Goal: Obtain resource: Download file/media

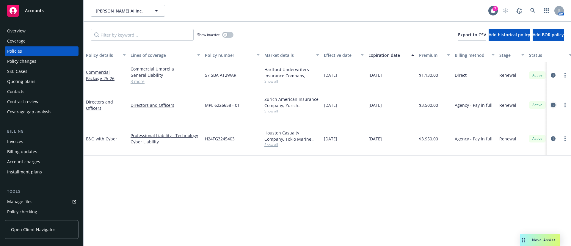
click at [556, 101] on link "circleInformation" at bounding box center [553, 104] width 7 height 7
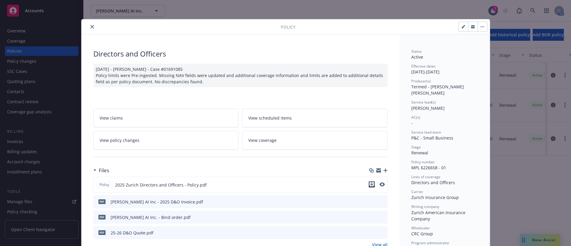
click at [369, 185] on icon "download file" at bounding box center [371, 184] width 5 height 5
click at [90, 25] on icon "close" at bounding box center [92, 27] width 4 height 4
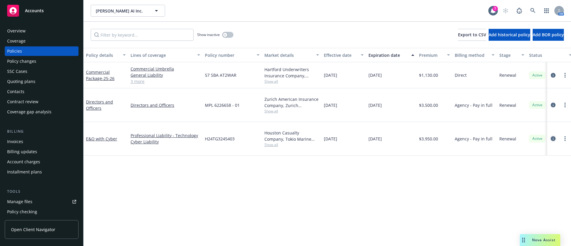
click at [553, 136] on icon "circleInformation" at bounding box center [553, 138] width 5 height 5
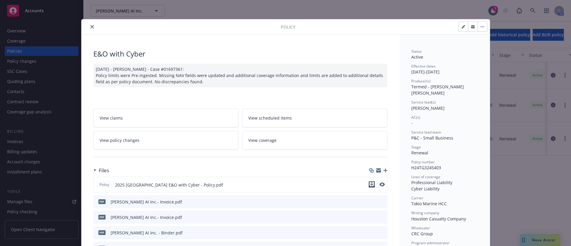
click at [369, 185] on icon "download file" at bounding box center [371, 184] width 5 height 5
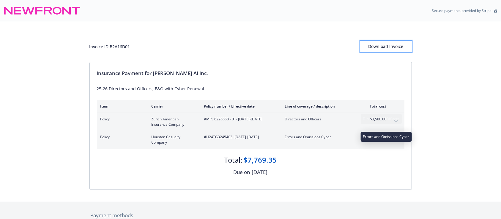
click at [382, 44] on div "Download Invoice" at bounding box center [386, 46] width 52 height 11
click at [401, 44] on div "Download Invoice" at bounding box center [386, 46] width 52 height 11
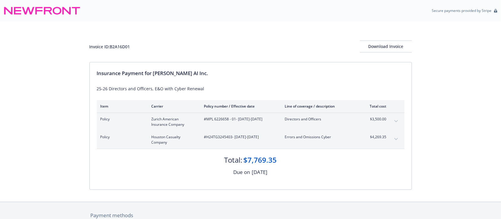
click at [396, 119] on button "expand content" at bounding box center [397, 121] width 10 height 10
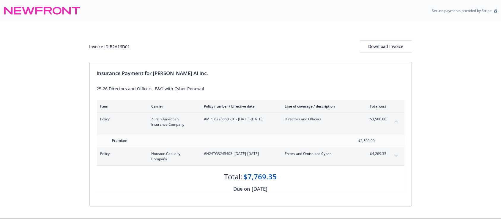
click at [397, 154] on icon "expand content" at bounding box center [396, 155] width 4 height 2
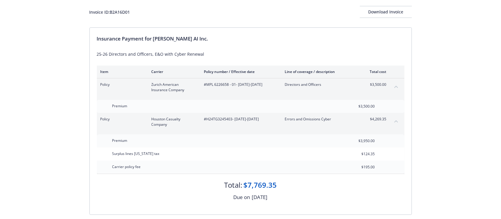
scroll to position [79, 0]
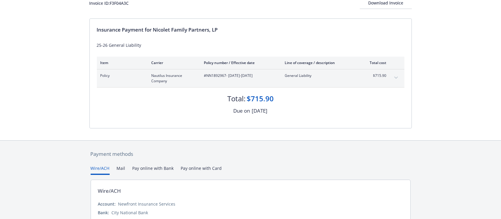
scroll to position [79, 0]
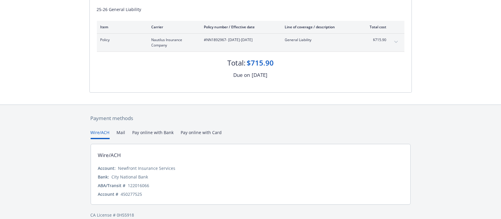
click at [121, 130] on button "Mail" at bounding box center [121, 134] width 9 height 10
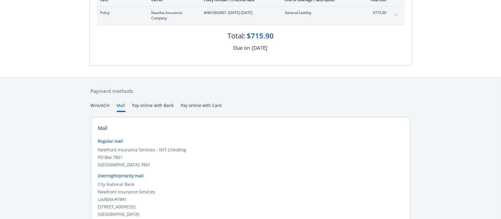
scroll to position [134, 0]
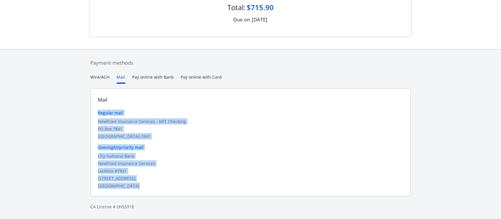
drag, startPoint x: 149, startPoint y: 188, endPoint x: 93, endPoint y: 111, distance: 94.7
click at [93, 111] on div "Mail Regular mail Newfront Insurance Services - NFT Checking [STREET_ADDRESS] O…" at bounding box center [251, 142] width 320 height 108
copy div "Regular mail Newfront Insurance Services - NFT Checking [STREET_ADDRESS] Overni…"
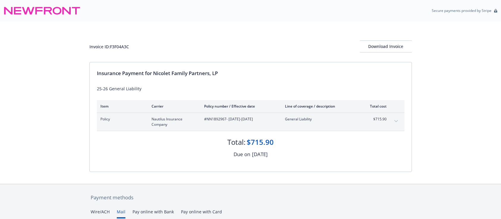
scroll to position [134, 0]
